Goal: Navigation & Orientation: Understand site structure

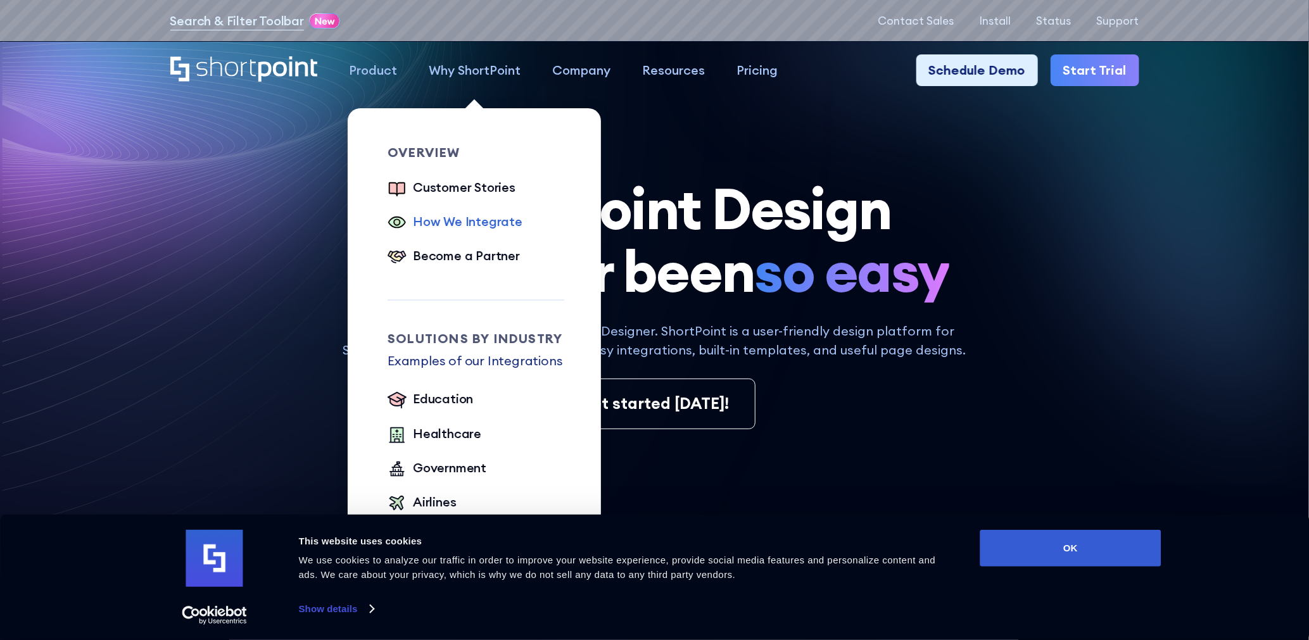
click at [488, 226] on div "How We Integrate" at bounding box center [468, 221] width 110 height 19
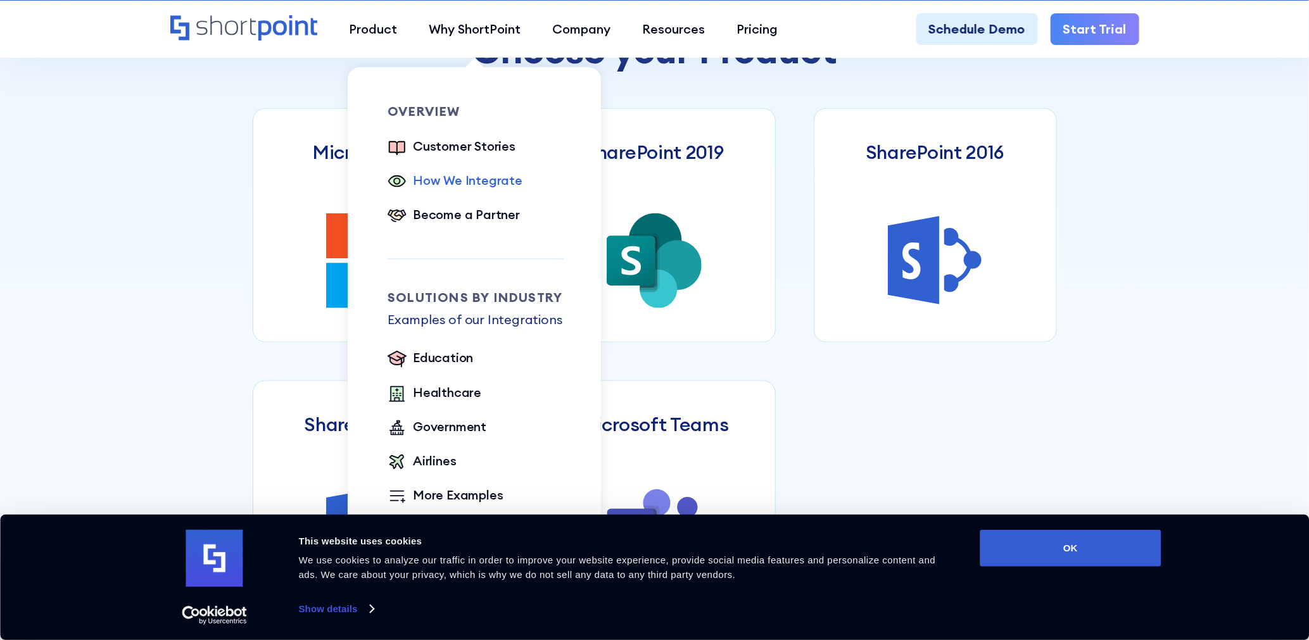
scroll to position [760, 0]
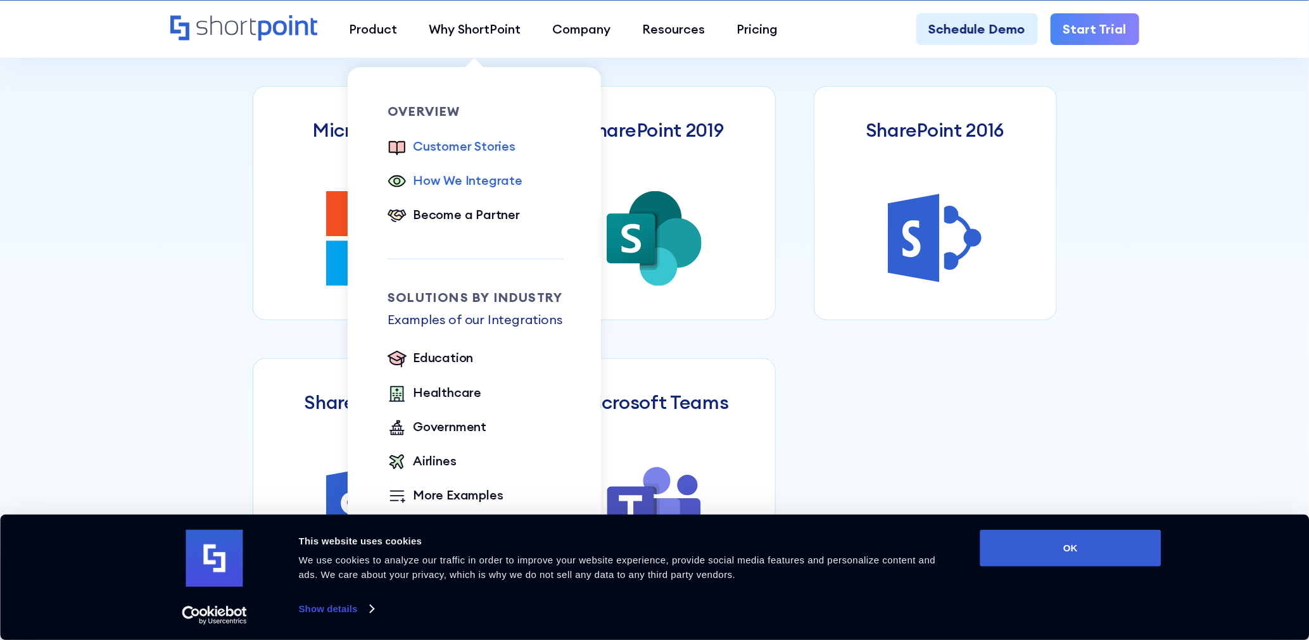
click at [484, 148] on div "Customer Stories" at bounding box center [464, 146] width 103 height 19
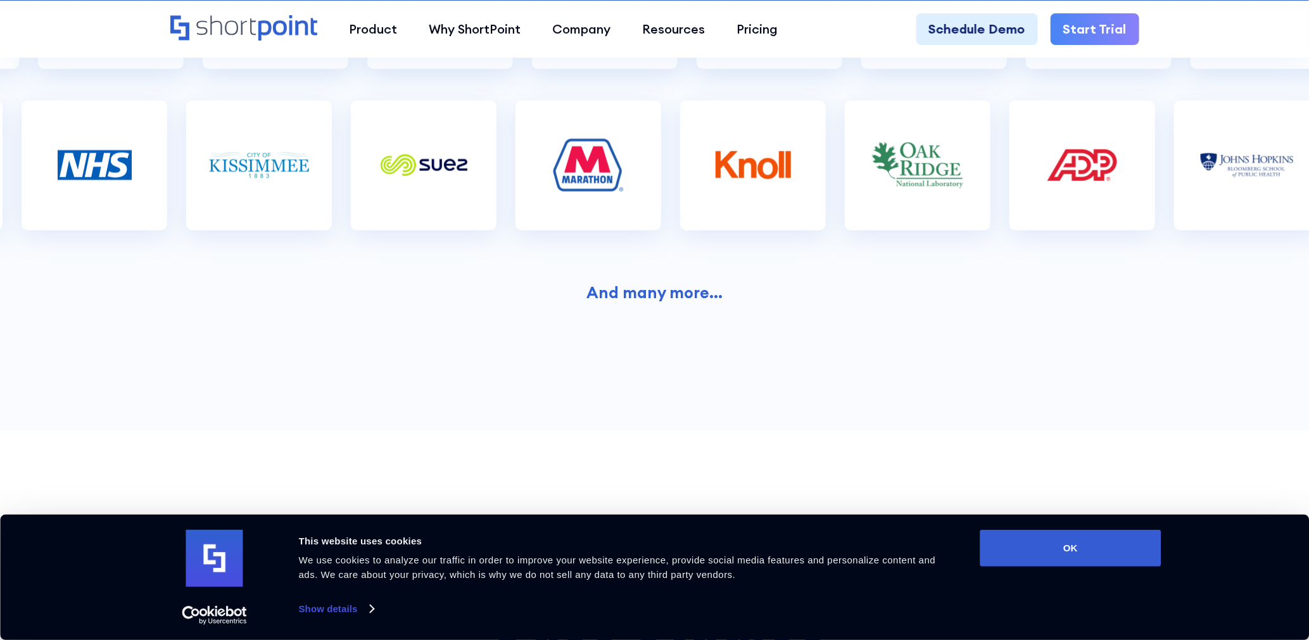
scroll to position [760, 0]
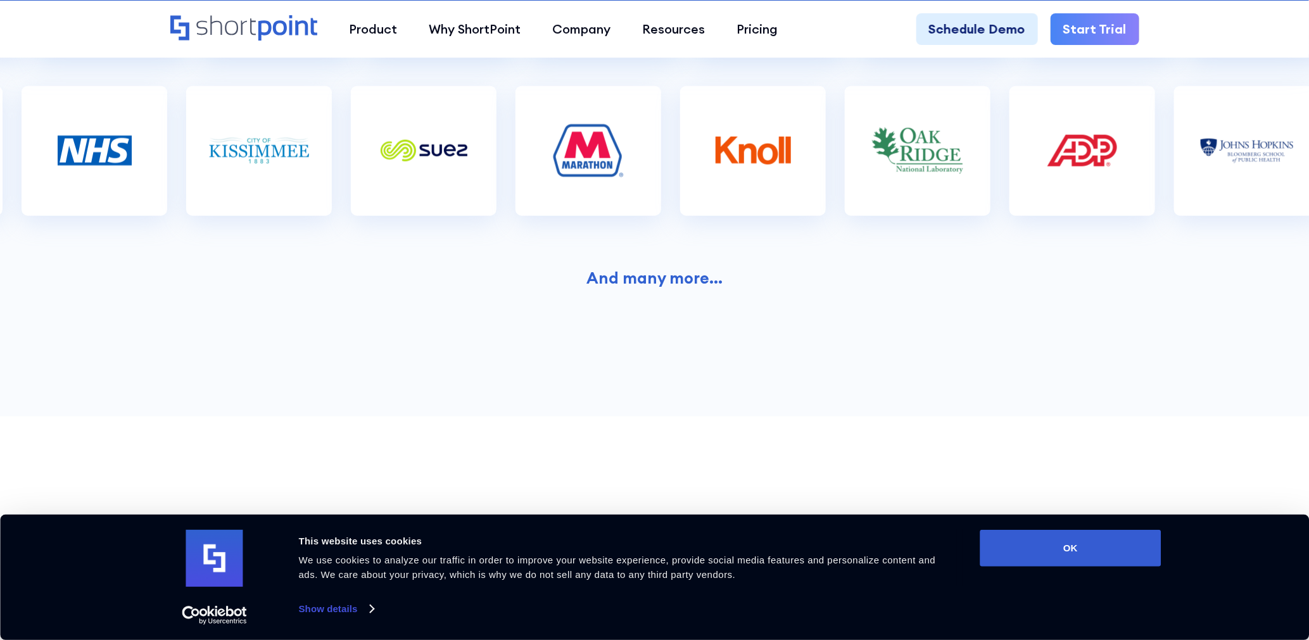
click at [658, 278] on strong "And many more..." at bounding box center [654, 278] width 136 height 20
